Goal: Transaction & Acquisition: Book appointment/travel/reservation

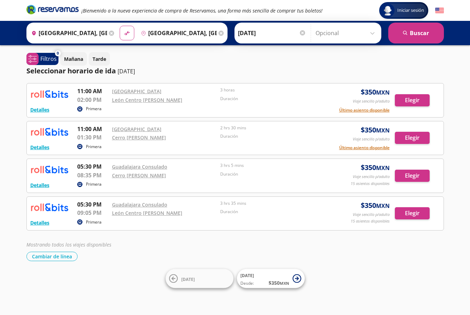
click at [162, 34] on input "[GEOGRAPHIC_DATA], [GEOGRAPHIC_DATA]" at bounding box center [177, 32] width 79 height 17
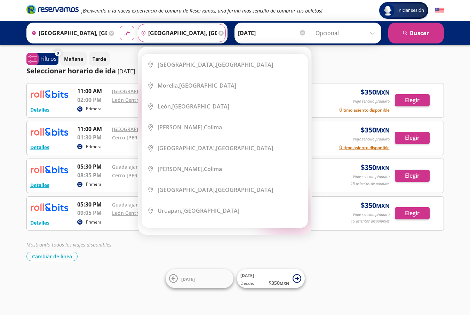
click at [118, 71] on p "[DATE]" at bounding box center [125, 71] width 17 height 8
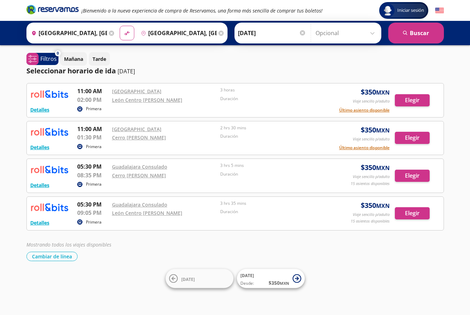
click at [327, 34] on input "Opcional" at bounding box center [346, 32] width 62 height 17
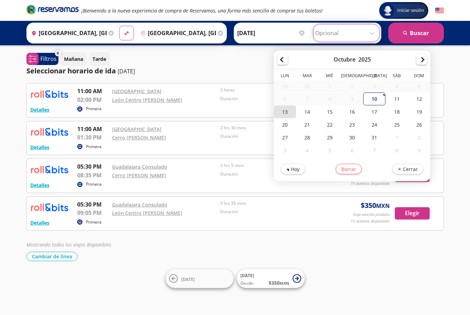
click at [283, 112] on div "13" at bounding box center [285, 111] width 22 height 13
type input "[DATE]"
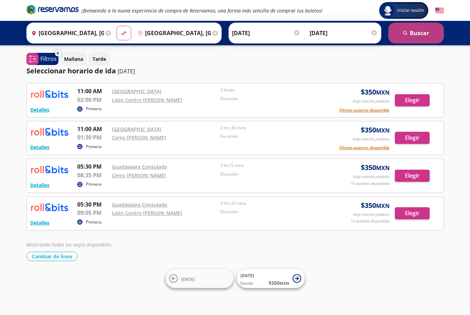
click at [413, 35] on button "search [GEOGRAPHIC_DATA]" at bounding box center [416, 33] width 56 height 21
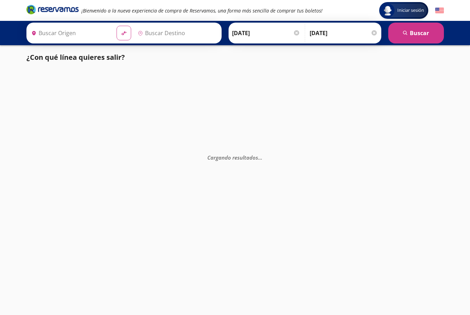
type input "[GEOGRAPHIC_DATA], [GEOGRAPHIC_DATA]"
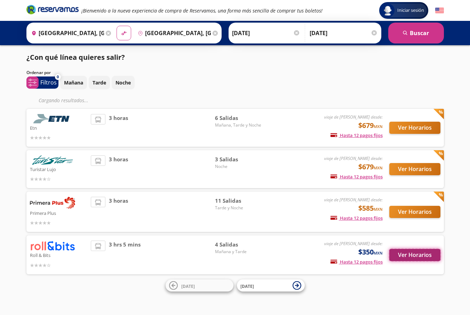
click at [419, 256] on button "Ver Horarios" at bounding box center [414, 255] width 51 height 12
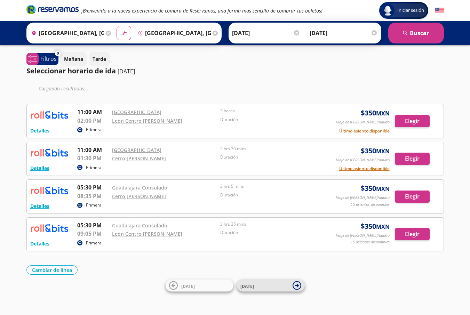
click at [295, 283] on icon at bounding box center [296, 285] width 9 height 9
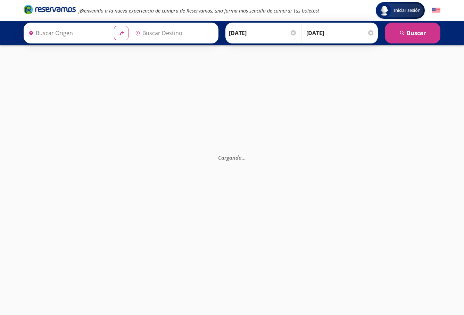
type input "[GEOGRAPHIC_DATA], [GEOGRAPHIC_DATA]"
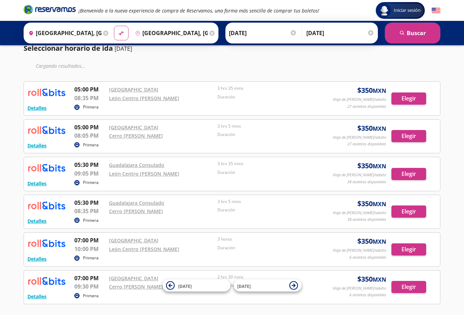
scroll to position [35, 0]
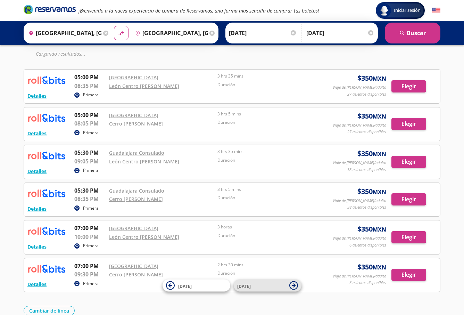
click at [294, 285] on icon at bounding box center [294, 285] width 4 height 4
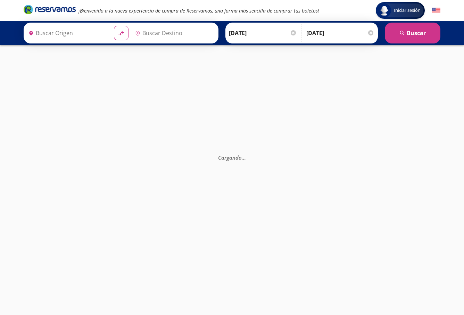
type input "[GEOGRAPHIC_DATA], [GEOGRAPHIC_DATA]"
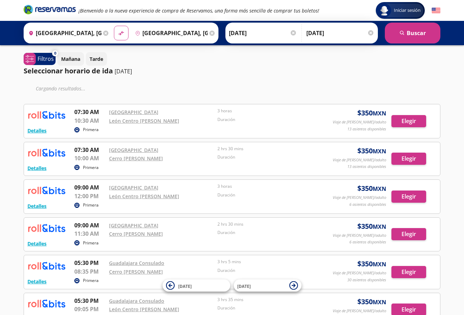
click at [293, 33] on div at bounding box center [293, 32] width 5 height 5
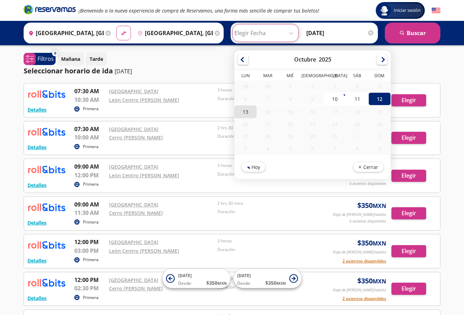
click at [244, 111] on div "13" at bounding box center [246, 111] width 22 height 13
type input "[DATE]"
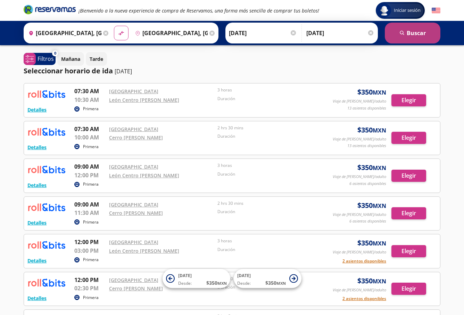
click at [408, 33] on button "search [GEOGRAPHIC_DATA]" at bounding box center [413, 33] width 56 height 21
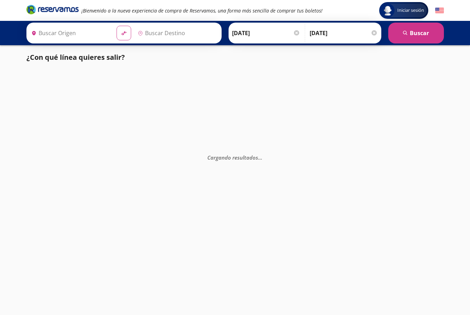
type input "[GEOGRAPHIC_DATA], [GEOGRAPHIC_DATA]"
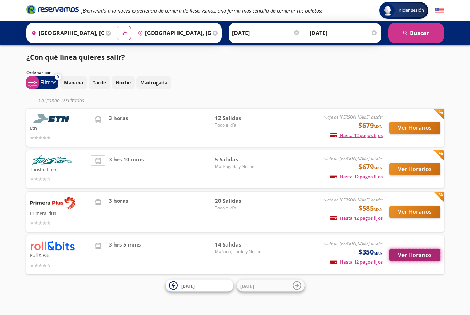
click at [414, 254] on button "Ver Horarios" at bounding box center [414, 255] width 51 height 12
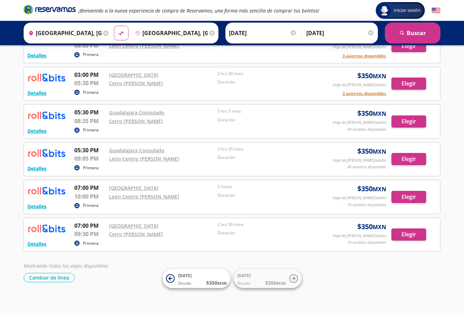
scroll to position [358, 0]
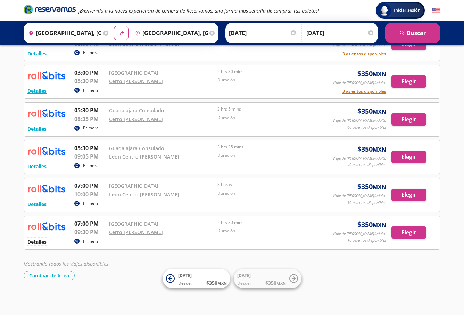
click at [41, 244] on button "Detalles" at bounding box center [36, 241] width 19 height 7
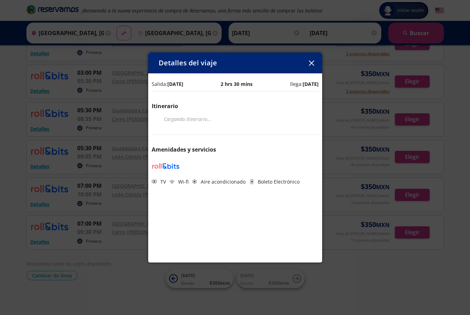
click at [311, 63] on icon "button" at bounding box center [311, 62] width 5 height 5
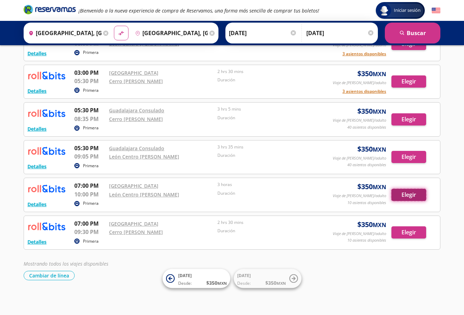
click at [399, 195] on button "Elegir" at bounding box center [409, 195] width 35 height 12
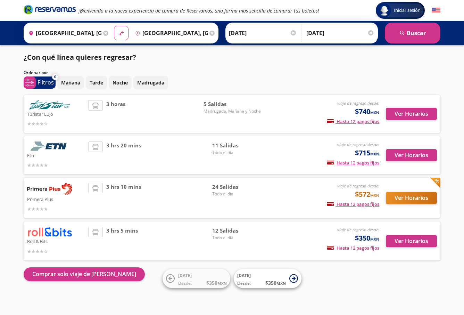
scroll to position [1, 0]
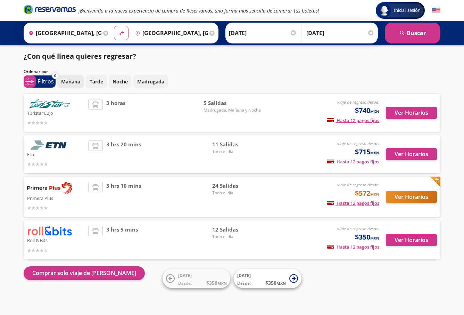
click at [73, 81] on p "Mañana" at bounding box center [70, 81] width 19 height 7
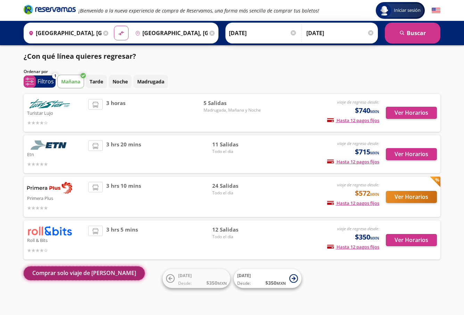
click at [91, 273] on button "Comprar solo viaje de [PERSON_NAME]" at bounding box center [84, 273] width 121 height 14
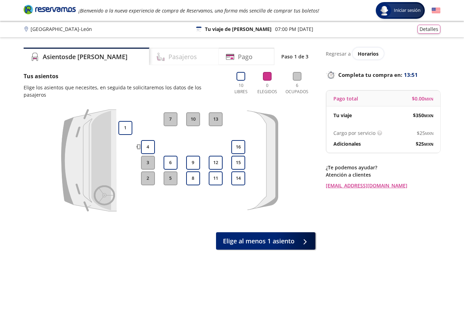
click at [169, 58] on h4 "Pasajeros" at bounding box center [183, 56] width 29 height 9
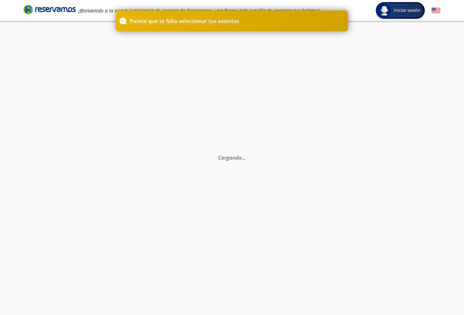
scroll to position [1, 0]
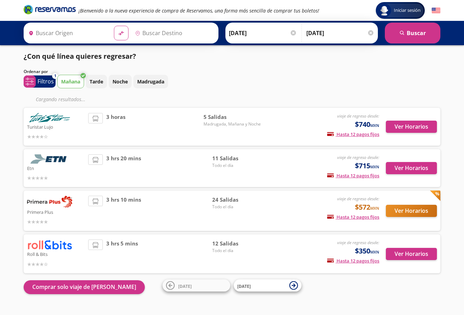
type input "[GEOGRAPHIC_DATA], [GEOGRAPHIC_DATA]"
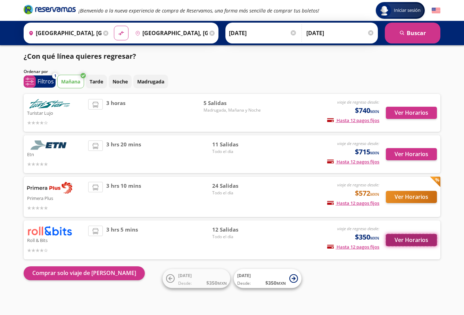
click at [406, 242] on button "Ver Horarios" at bounding box center [411, 240] width 51 height 12
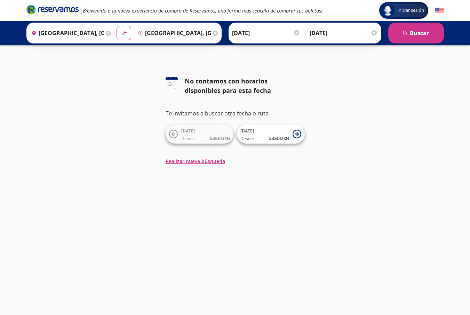
click at [373, 32] on div at bounding box center [373, 32] width 5 height 5
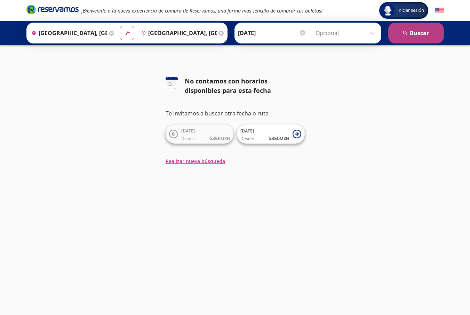
click at [422, 34] on button "search [GEOGRAPHIC_DATA]" at bounding box center [416, 33] width 56 height 21
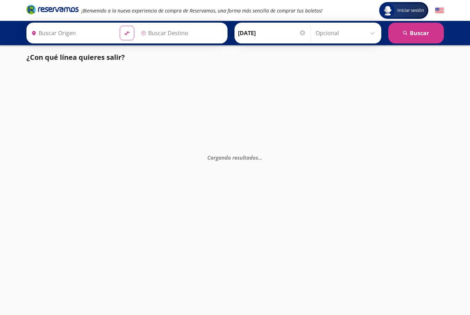
type input "[GEOGRAPHIC_DATA], [GEOGRAPHIC_DATA]"
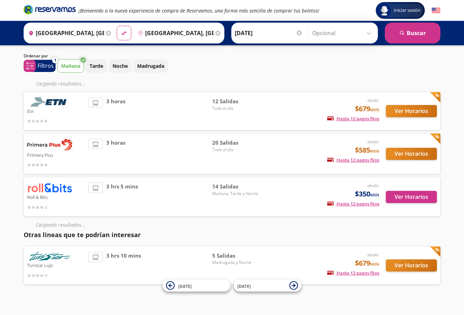
scroll to position [26, 0]
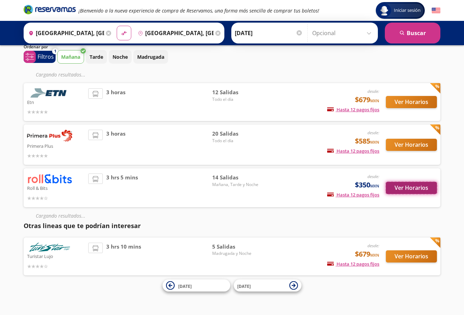
click at [406, 188] on button "Ver Horarios" at bounding box center [411, 188] width 51 height 12
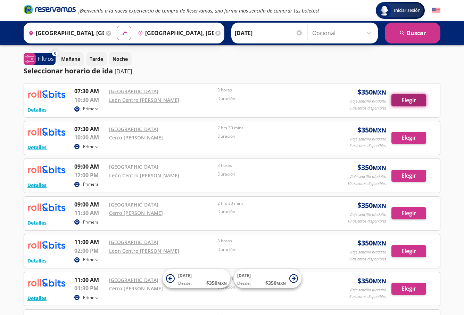
click at [409, 100] on button "Elegir" at bounding box center [409, 100] width 35 height 12
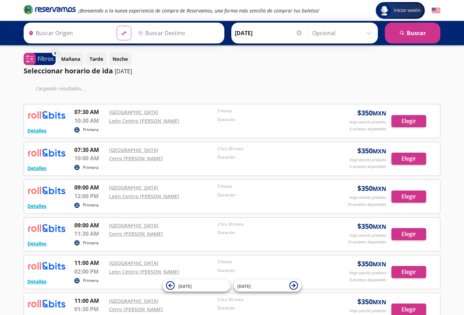
type input "[GEOGRAPHIC_DATA], [GEOGRAPHIC_DATA]"
